Goal: Check status: Check status

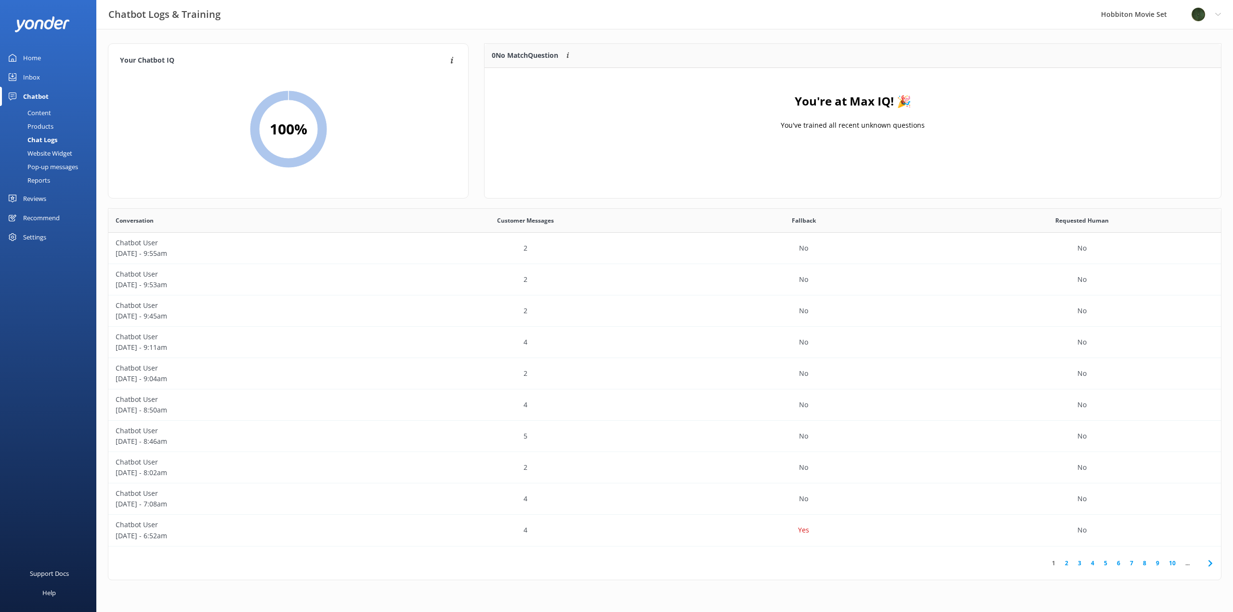
scroll to position [330, 1106]
drag, startPoint x: 38, startPoint y: 142, endPoint x: 18, endPoint y: 11, distance: 132.6
click at [38, 142] on div "Chat Logs" at bounding box center [32, 139] width 52 height 13
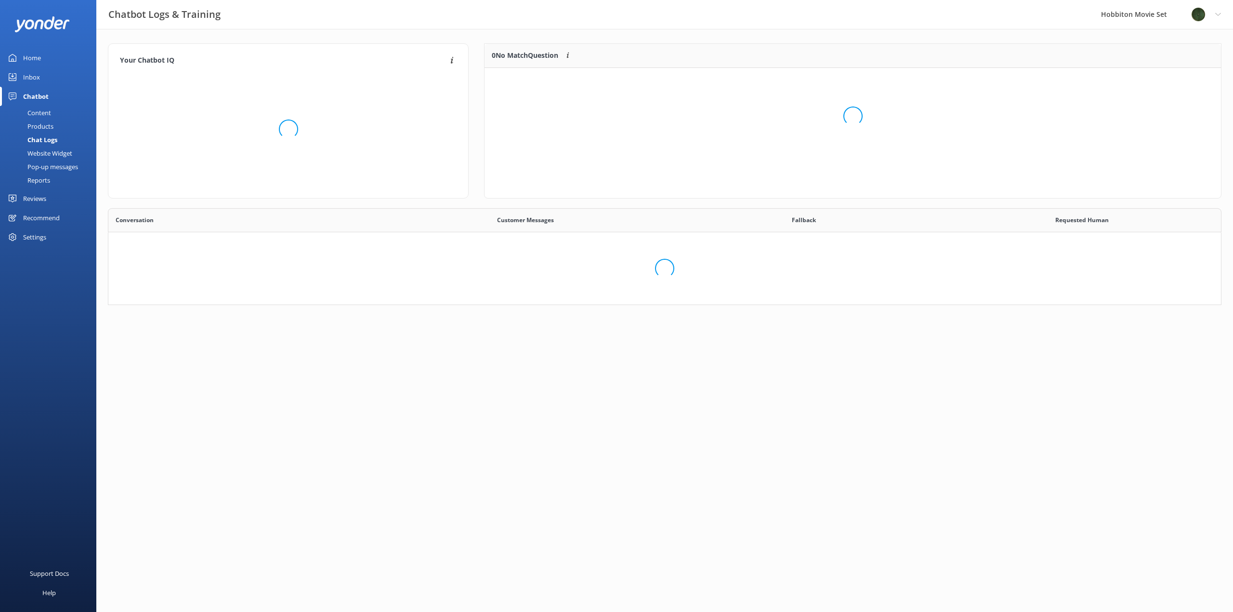
scroll to position [330, 1106]
